Goal: Find specific page/section: Find specific page/section

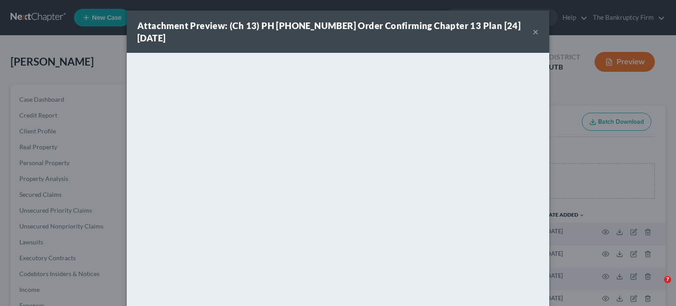
scroll to position [440, 0]
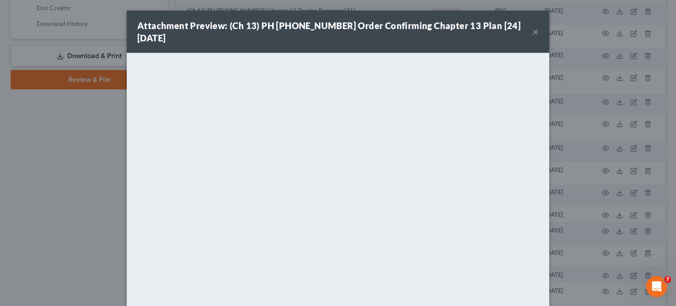
click at [93, 158] on div "Attachment Preview: (Ch 13) PH [PHONE_NUMBER] Order Confirming Chapter 13 Plan …" at bounding box center [338, 153] width 676 height 306
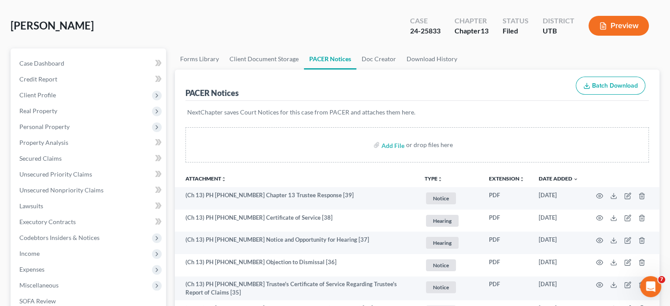
scroll to position [0, 0]
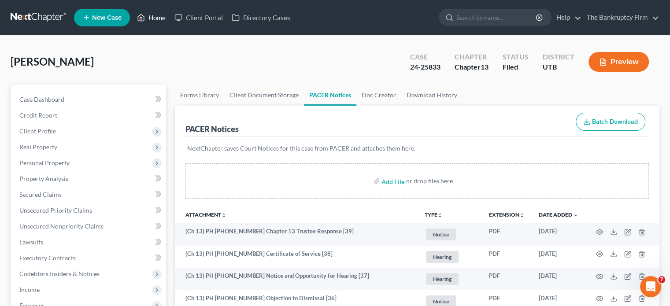
click at [162, 15] on link "Home" at bounding box center [151, 18] width 37 height 16
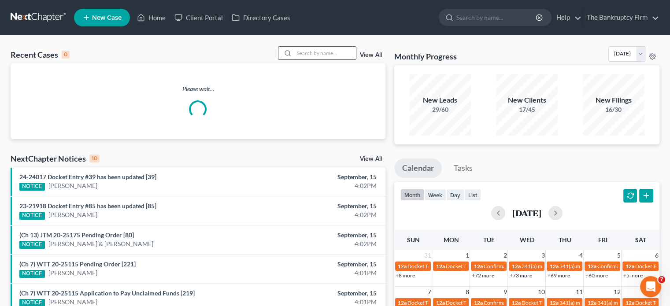
click at [314, 49] on input "search" at bounding box center [325, 53] width 62 height 13
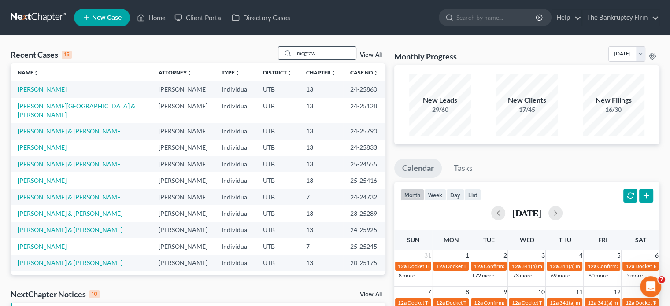
type input "mcgraw"
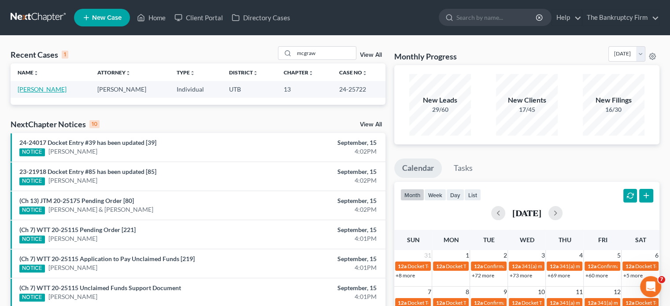
click at [41, 89] on link "[PERSON_NAME]" at bounding box center [42, 88] width 49 height 7
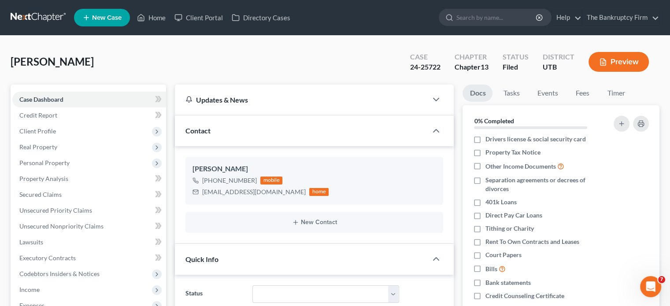
scroll to position [176, 0]
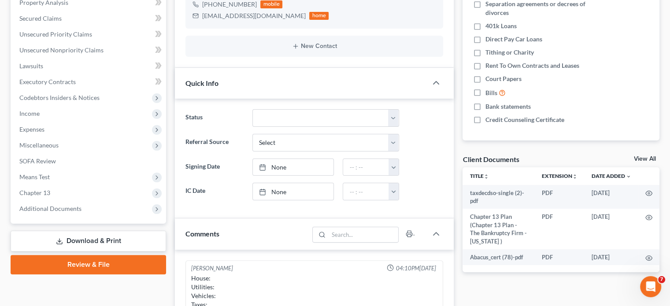
click at [641, 156] on link "View All" at bounding box center [645, 159] width 22 height 6
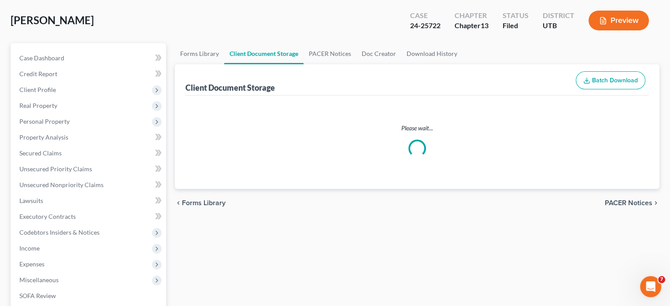
scroll to position [6, 0]
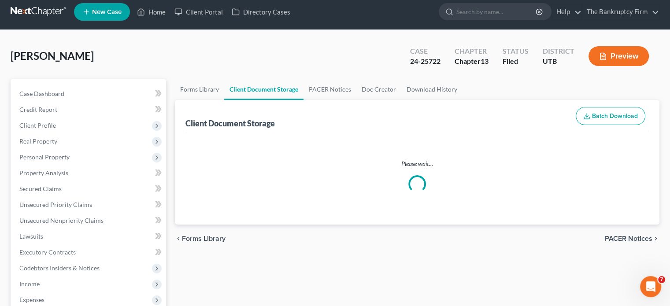
select select "30"
select select "26"
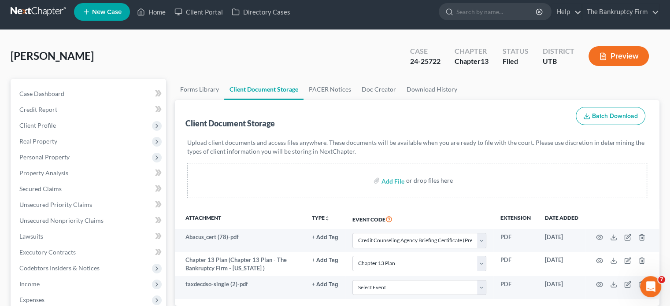
scroll to position [0, 0]
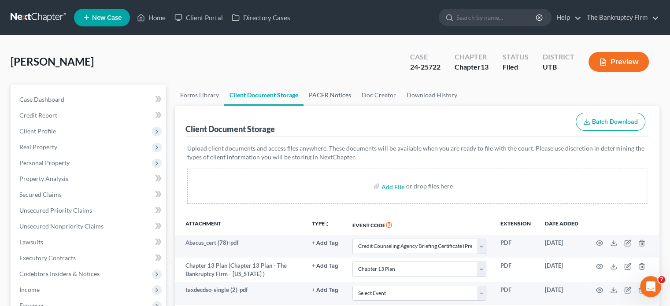
click at [331, 88] on link "PACER Notices" at bounding box center [329, 95] width 53 height 21
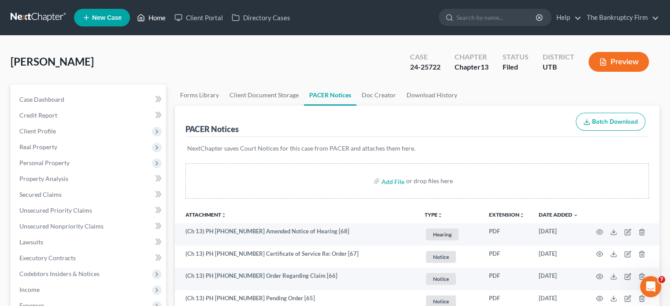
click at [167, 17] on link "Home" at bounding box center [151, 18] width 37 height 16
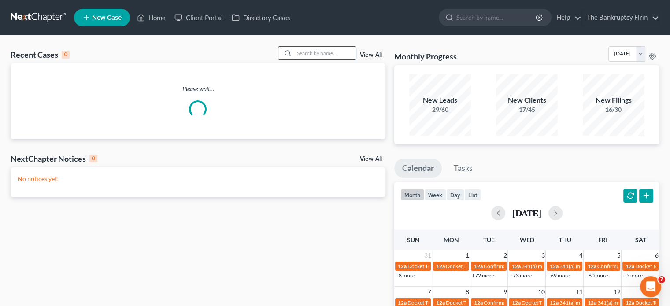
click at [310, 49] on input "search" at bounding box center [325, 53] width 62 height 13
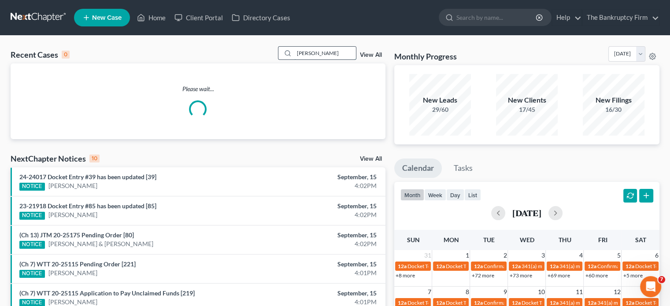
type input "[PERSON_NAME]"
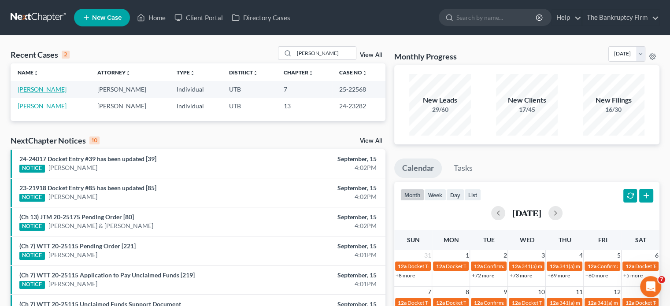
click at [41, 92] on link "[PERSON_NAME]" at bounding box center [42, 88] width 49 height 7
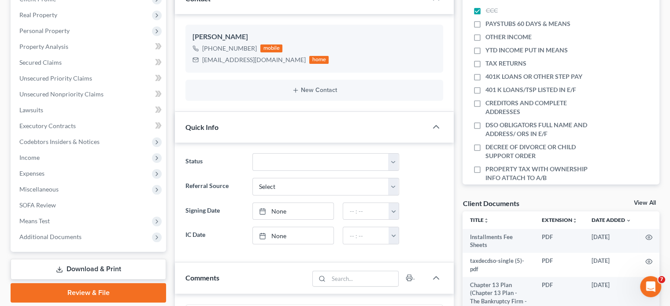
scroll to position [69, 0]
click at [639, 202] on link "View All" at bounding box center [645, 203] width 22 height 6
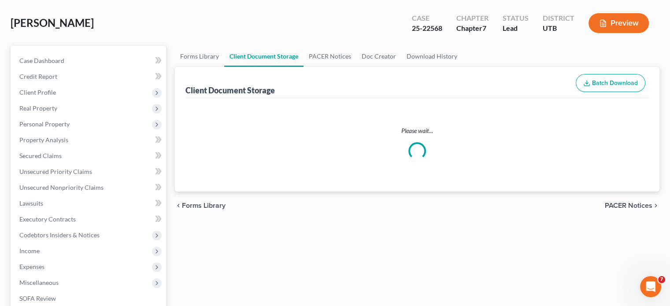
select select "30"
select select "26"
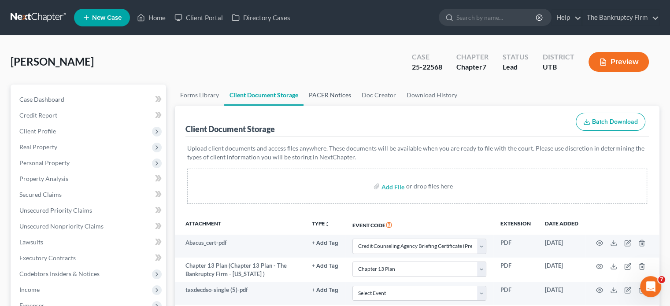
click at [317, 95] on link "PACER Notices" at bounding box center [329, 95] width 53 height 21
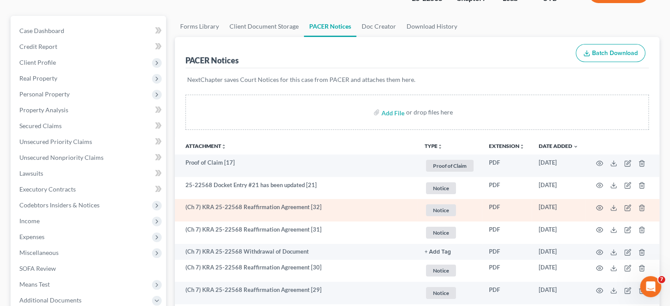
scroll to position [88, 0]
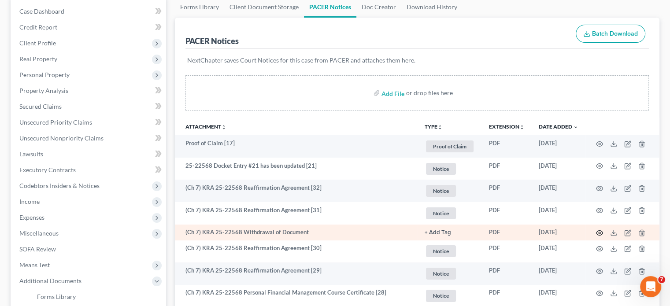
click at [601, 233] on icon "button" at bounding box center [599, 232] width 7 height 7
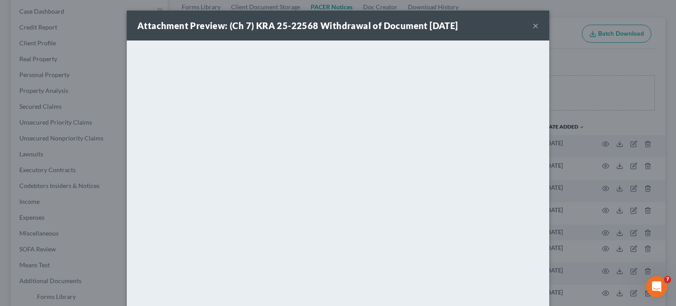
click at [533, 25] on button "×" at bounding box center [536, 25] width 6 height 11
